Goal: Complete application form: Complete application form

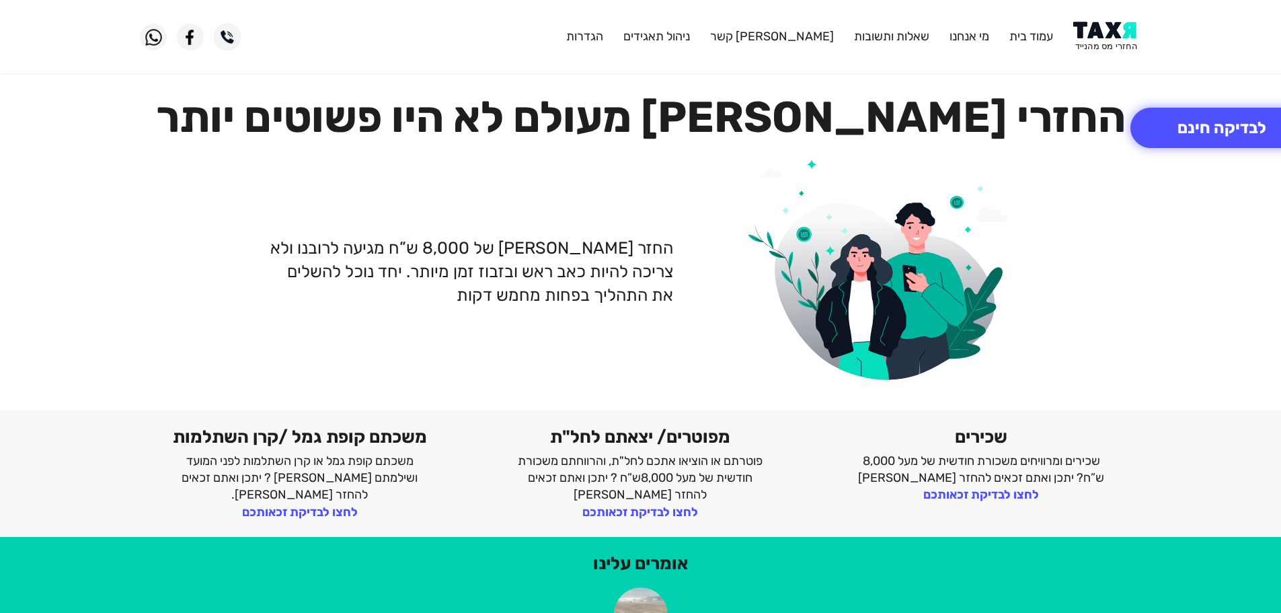
drag, startPoint x: 0, startPoint y: 0, endPoint x: 1115, endPoint y: 42, distance: 1116.2
click at [1115, 42] on img at bounding box center [1107, 37] width 68 height 30
click at [1123, 40] on img at bounding box center [1107, 37] width 68 height 30
click at [1174, 119] on button "לבדיקה חינם" at bounding box center [1221, 128] width 183 height 40
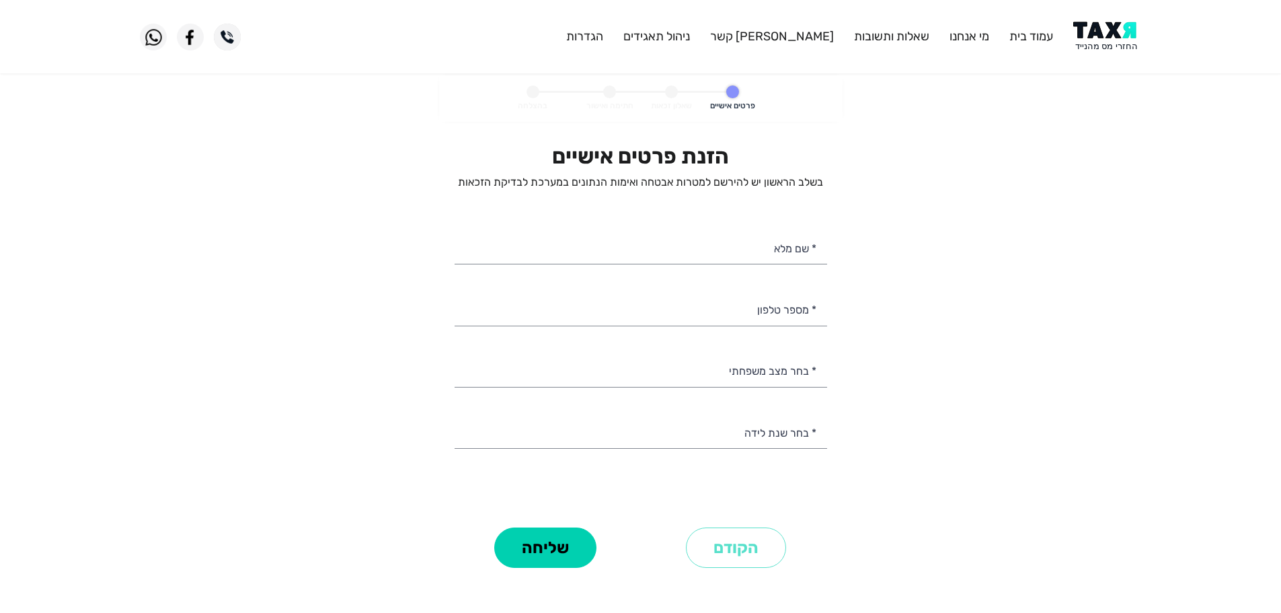
select select
click at [783, 244] on input "* שם מלא" at bounding box center [641, 247] width 372 height 34
paste input "איתי צוקרמן"
type input "איתי צוקרמן"
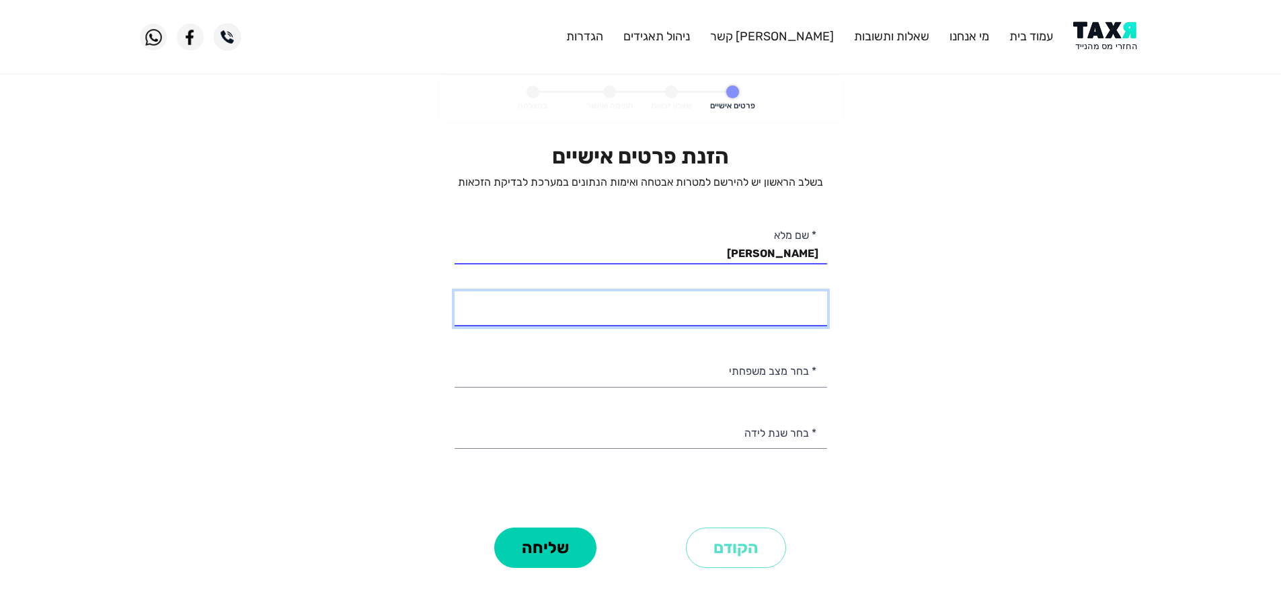
click at [808, 313] on input "* מספר טלפון" at bounding box center [641, 308] width 372 height 34
type input "058-6577735"
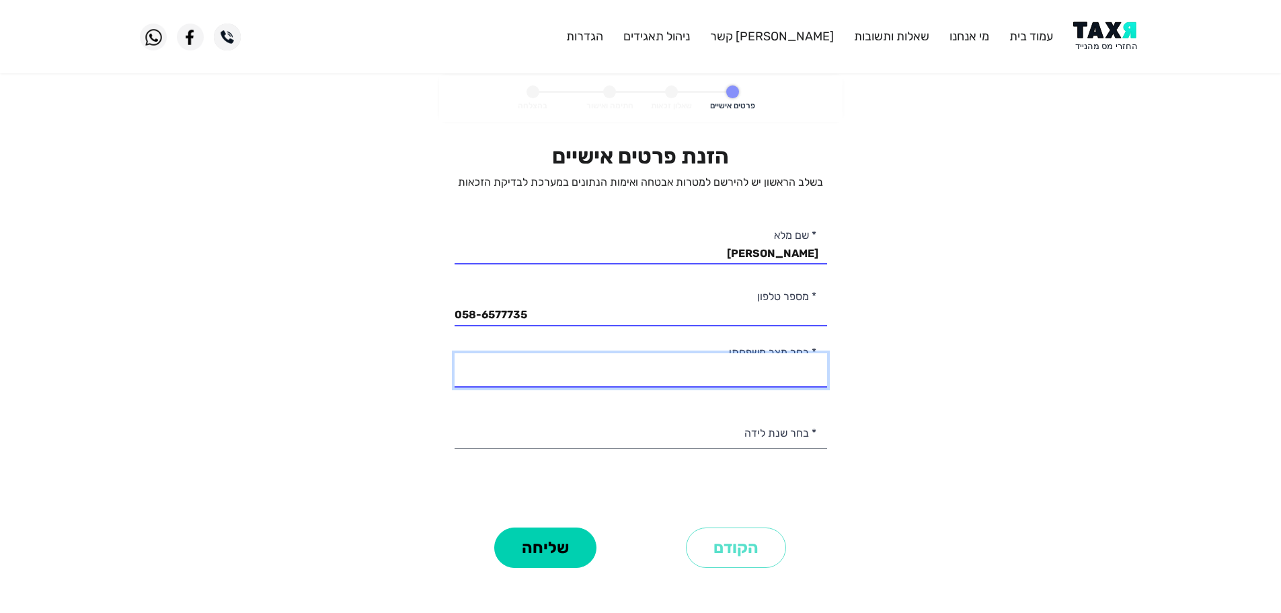
click at [789, 368] on select "רווק/ה נשוי/אה גרוש/ה אלמן/נה" at bounding box center [641, 370] width 372 height 34
select select "1: Single"
click at [455, 353] on select "רווק/ה נשוי/אה גרוש/ה אלמן/נה" at bounding box center [641, 370] width 372 height 34
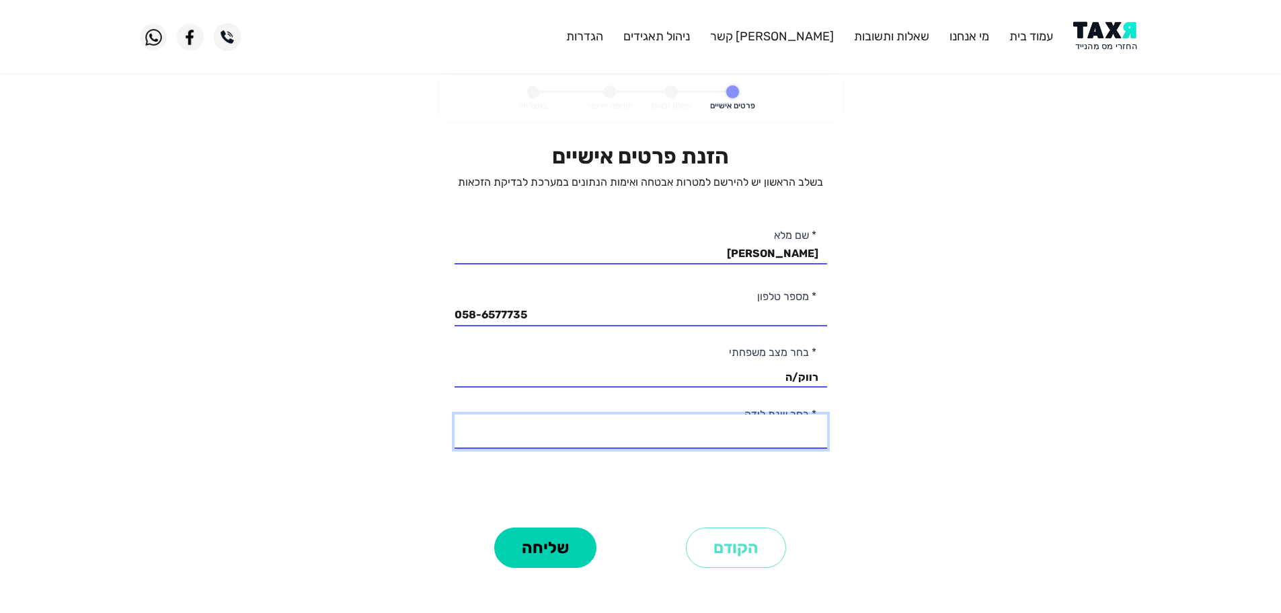
click at [788, 446] on div "2003 2002 2001 2000 1999 1998 1997 1996 1995 1994 1993 1992 1991 1990 1989 1988…" at bounding box center [641, 431] width 372 height 34
select select "7: 1997"
click at [455, 414] on select "2003 2002 2001 2000 1999 1998 1997 1996 1995 1994 1993 1992 1991 1990 1989 1988…" at bounding box center [641, 431] width 372 height 34
click at [565, 552] on button "שליחה" at bounding box center [545, 547] width 102 height 40
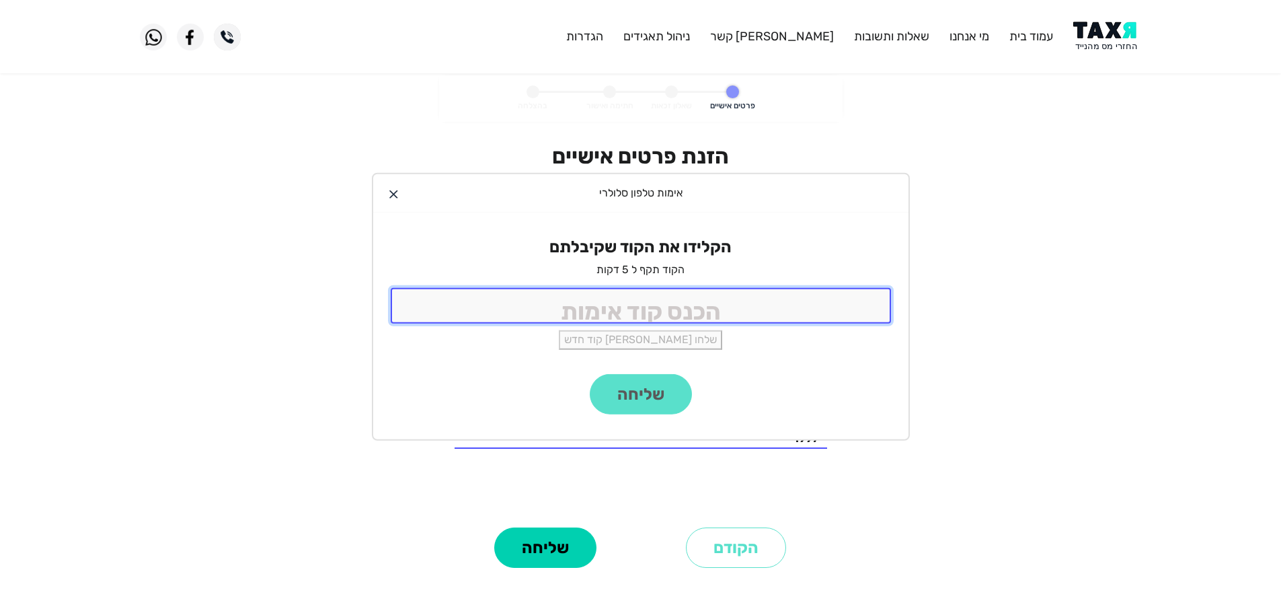
drag, startPoint x: 716, startPoint y: 319, endPoint x: 720, endPoint y: 311, distance: 8.4
click at [713, 318] on input "tel" at bounding box center [641, 306] width 500 height 36
type input "9988"
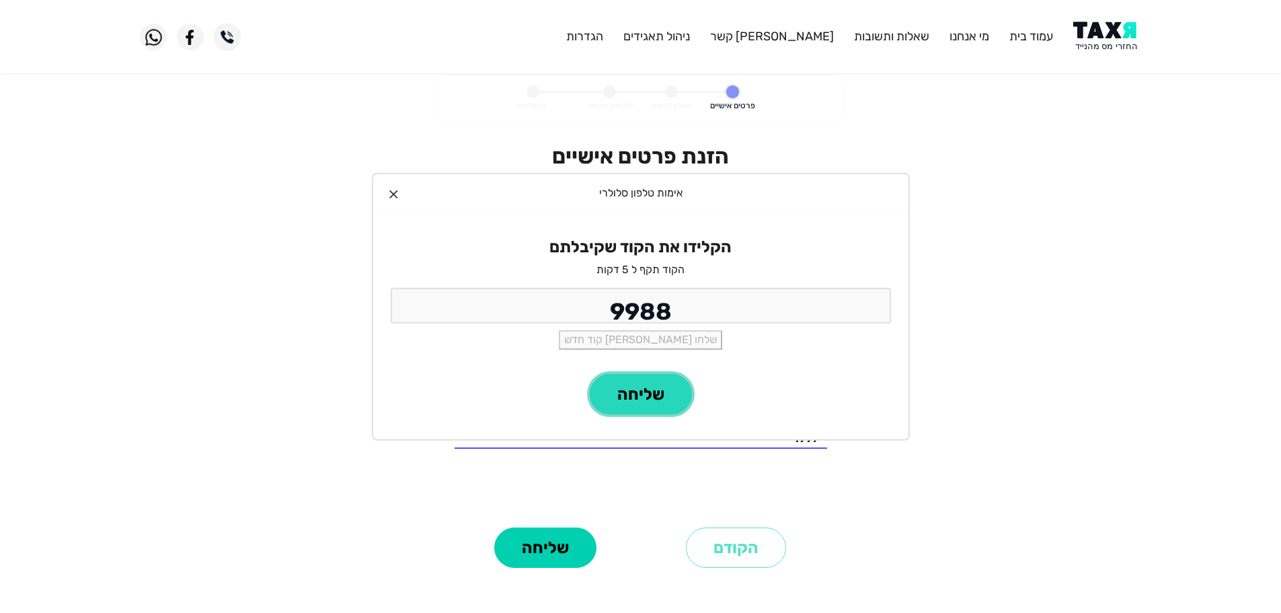
click at [676, 393] on button "שליחה" at bounding box center [641, 394] width 102 height 40
